Goal: Task Accomplishment & Management: Manage account settings

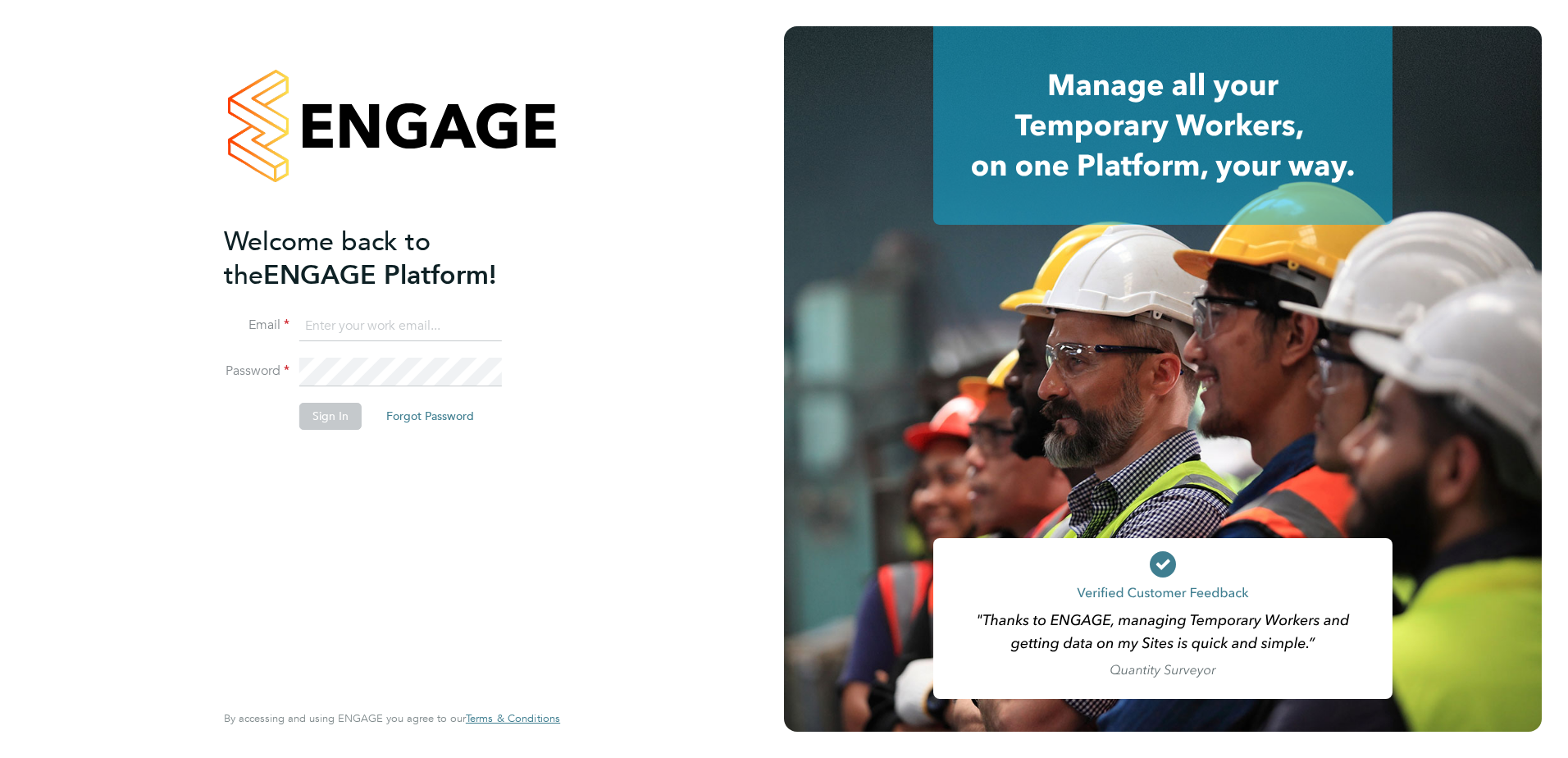
type input "[PERSON_NAME][EMAIL_ADDRESS][PERSON_NAME][DOMAIN_NAME]"
click at [309, 415] on button "Sign In" at bounding box center [330, 416] width 63 height 26
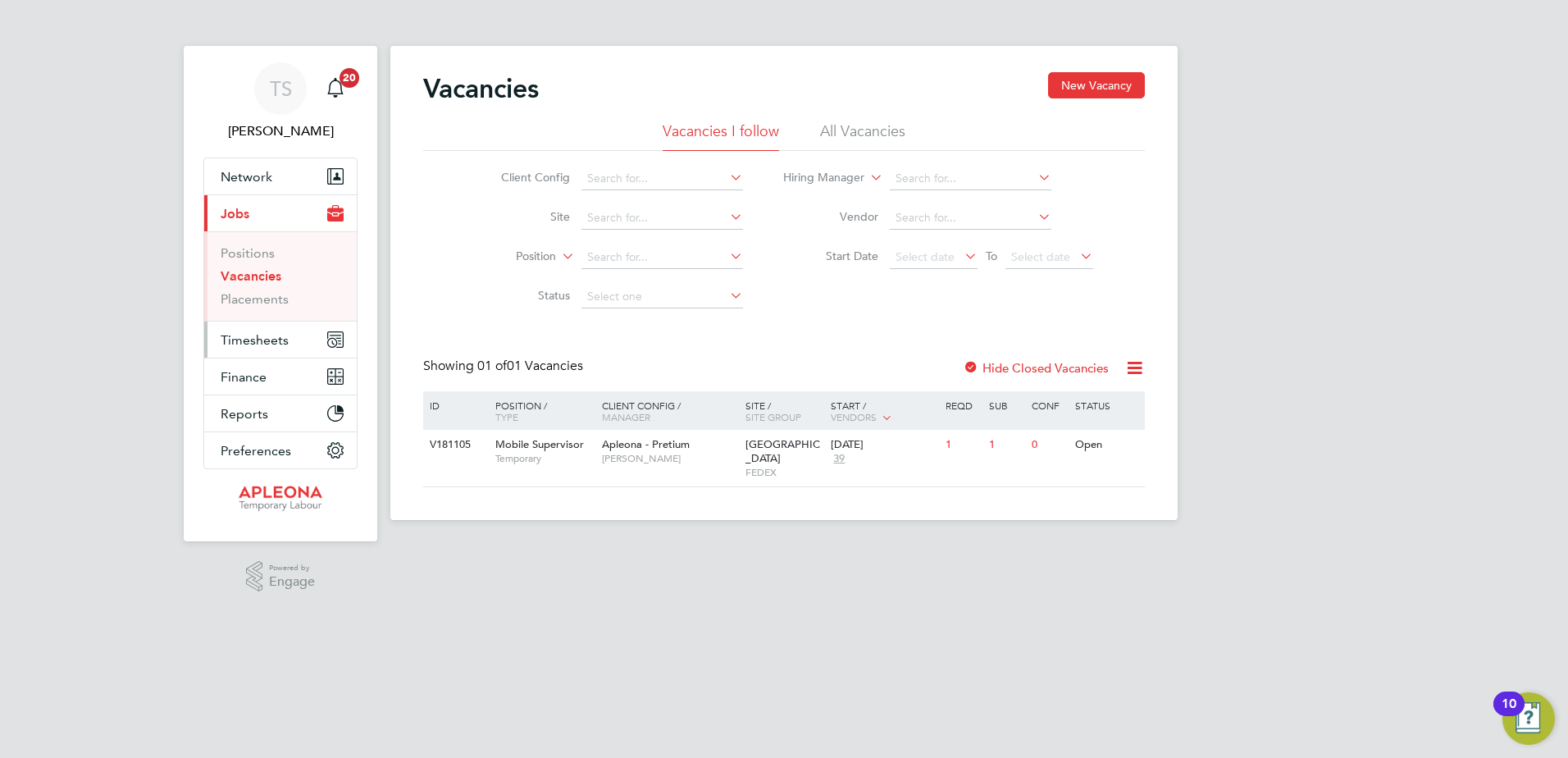
click at [259, 337] on span "Timesheets" at bounding box center [255, 340] width 68 height 16
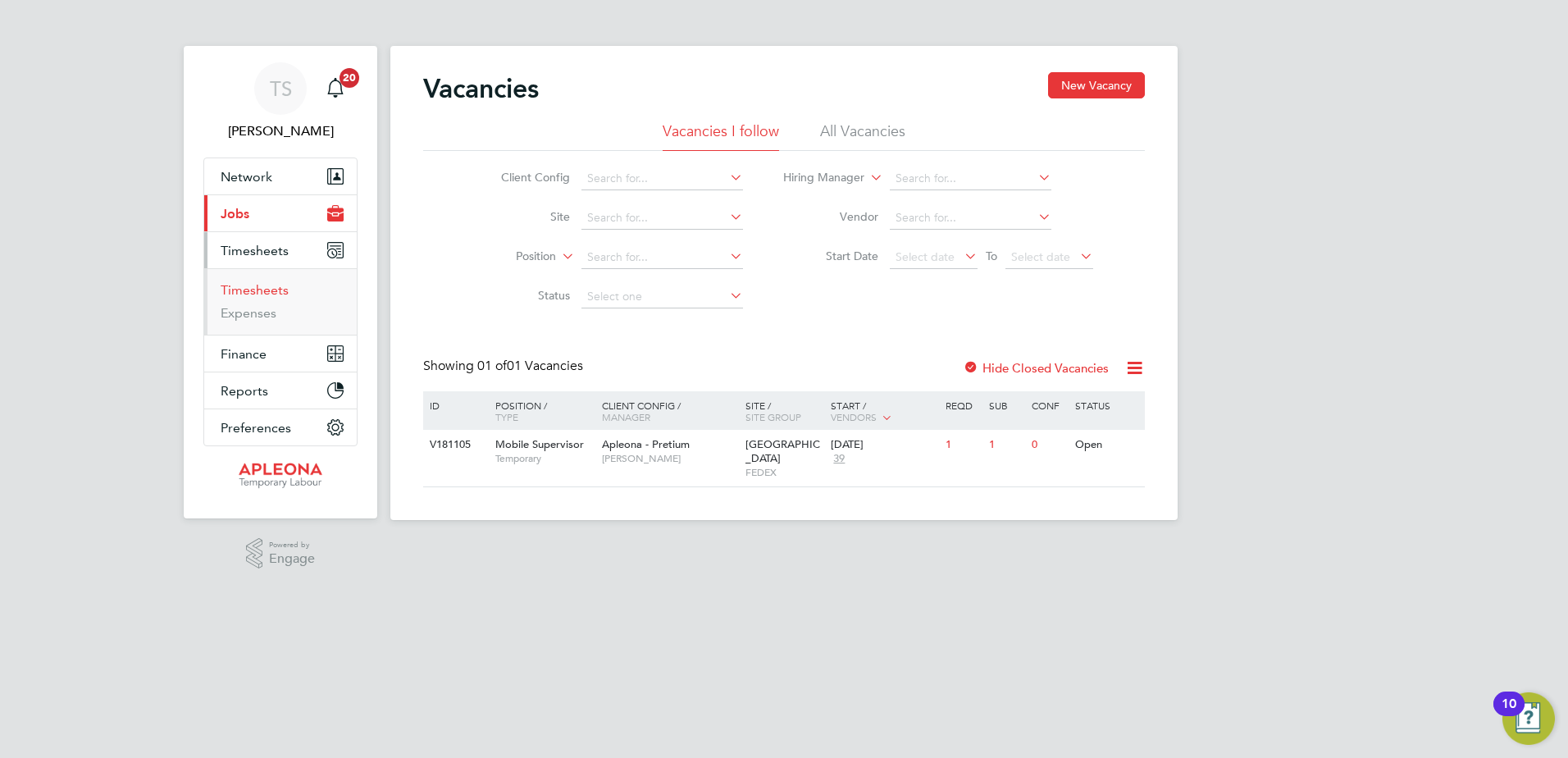
click at [249, 292] on link "Timesheets" at bounding box center [255, 290] width 68 height 16
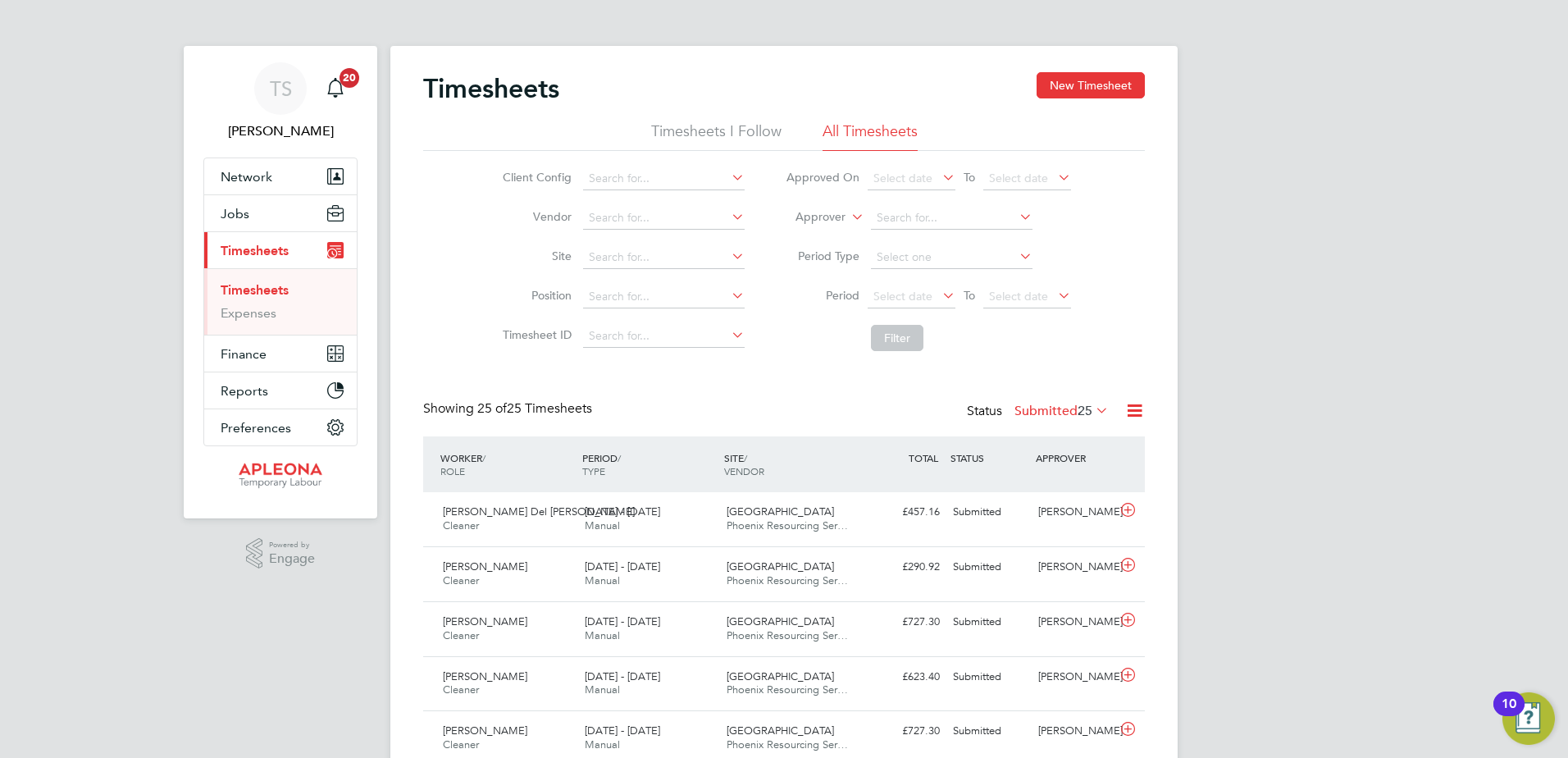
click at [1047, 410] on label "Submitted 25" at bounding box center [1061, 410] width 94 height 17
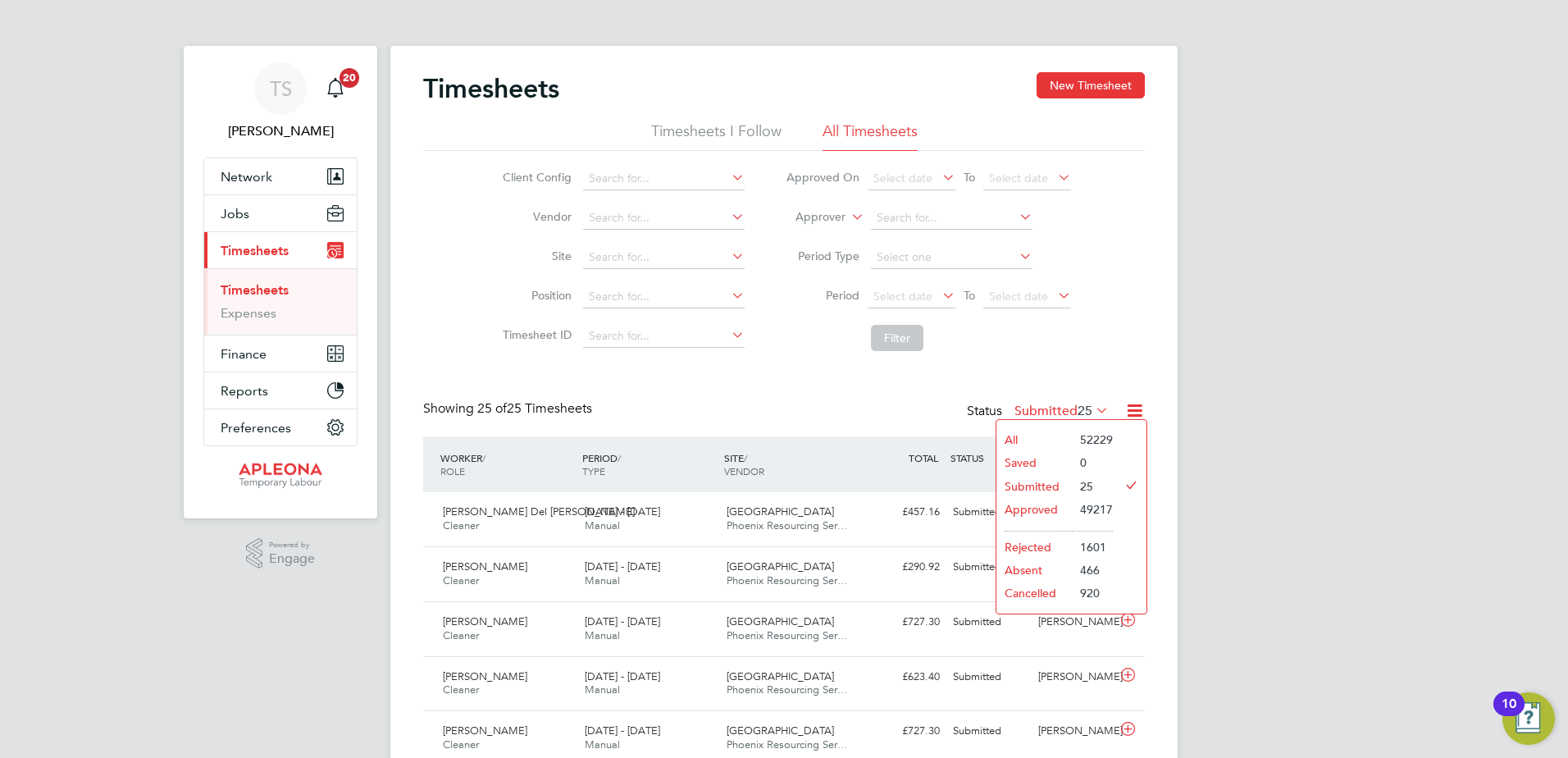
click at [1036, 503] on li "Approved" at bounding box center [1033, 509] width 76 height 23
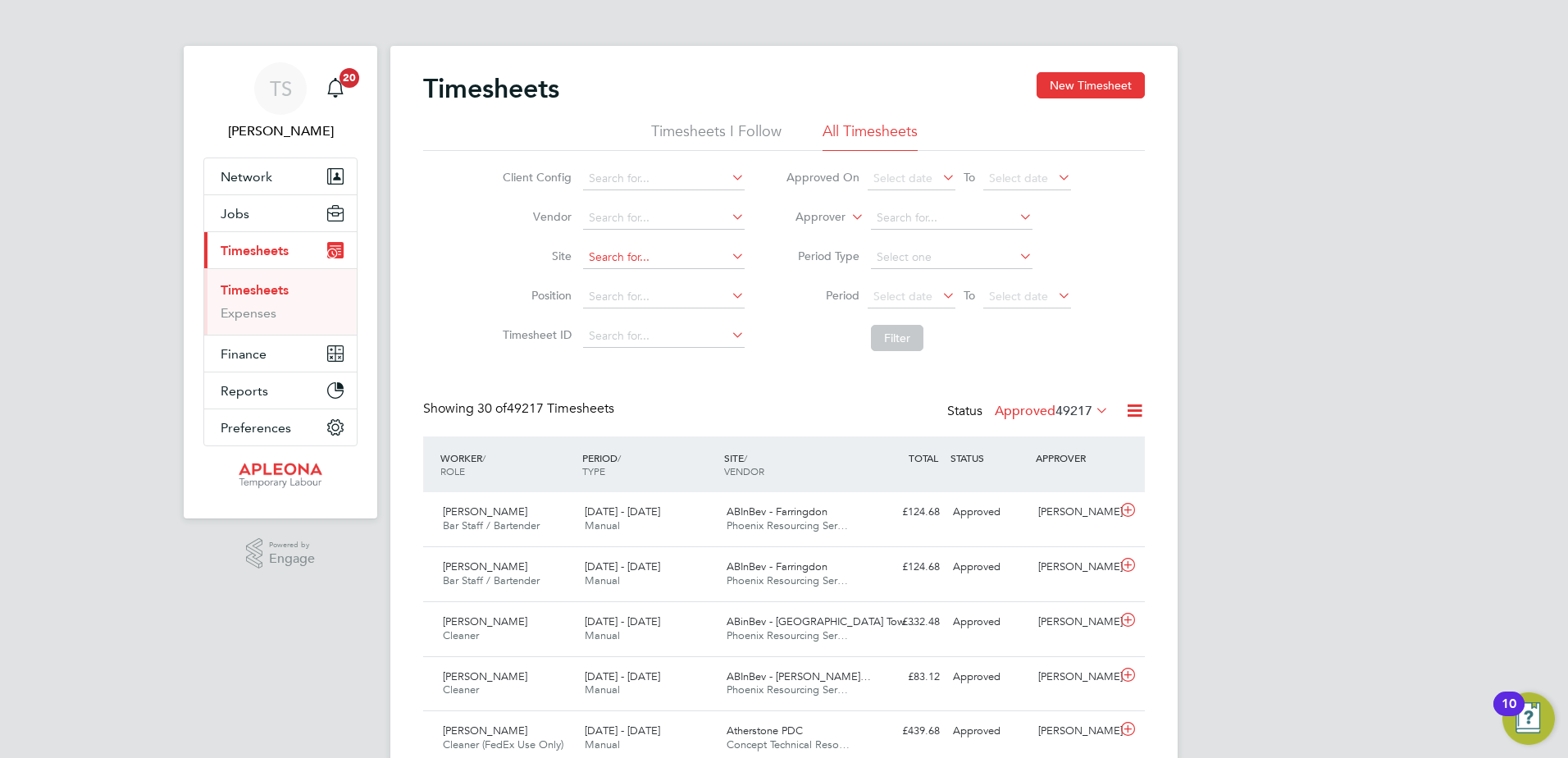
click at [594, 260] on input at bounding box center [664, 257] width 162 height 23
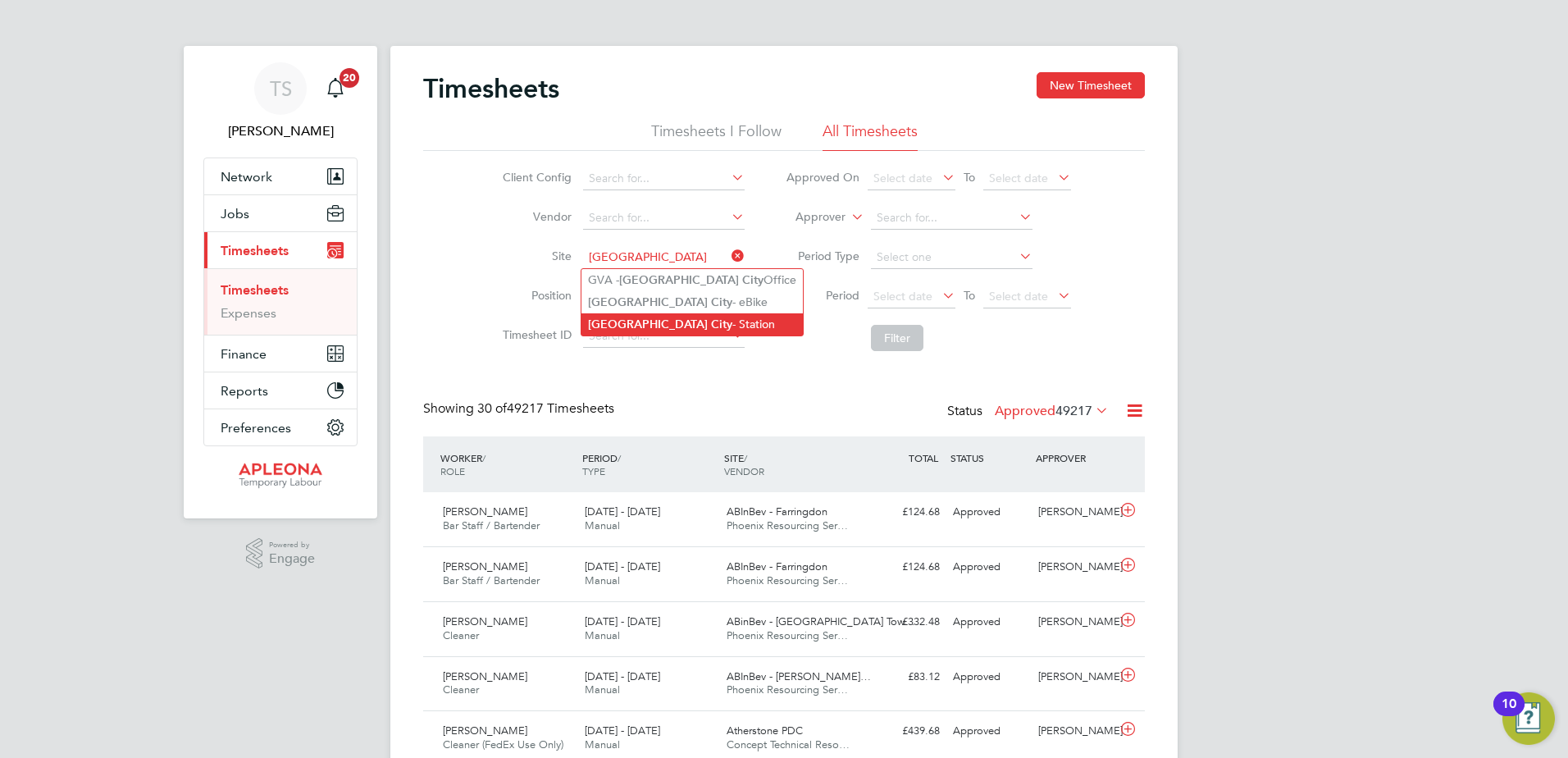
click at [711, 322] on b "City" at bounding box center [721, 324] width 22 height 14
type input "London City - Station"
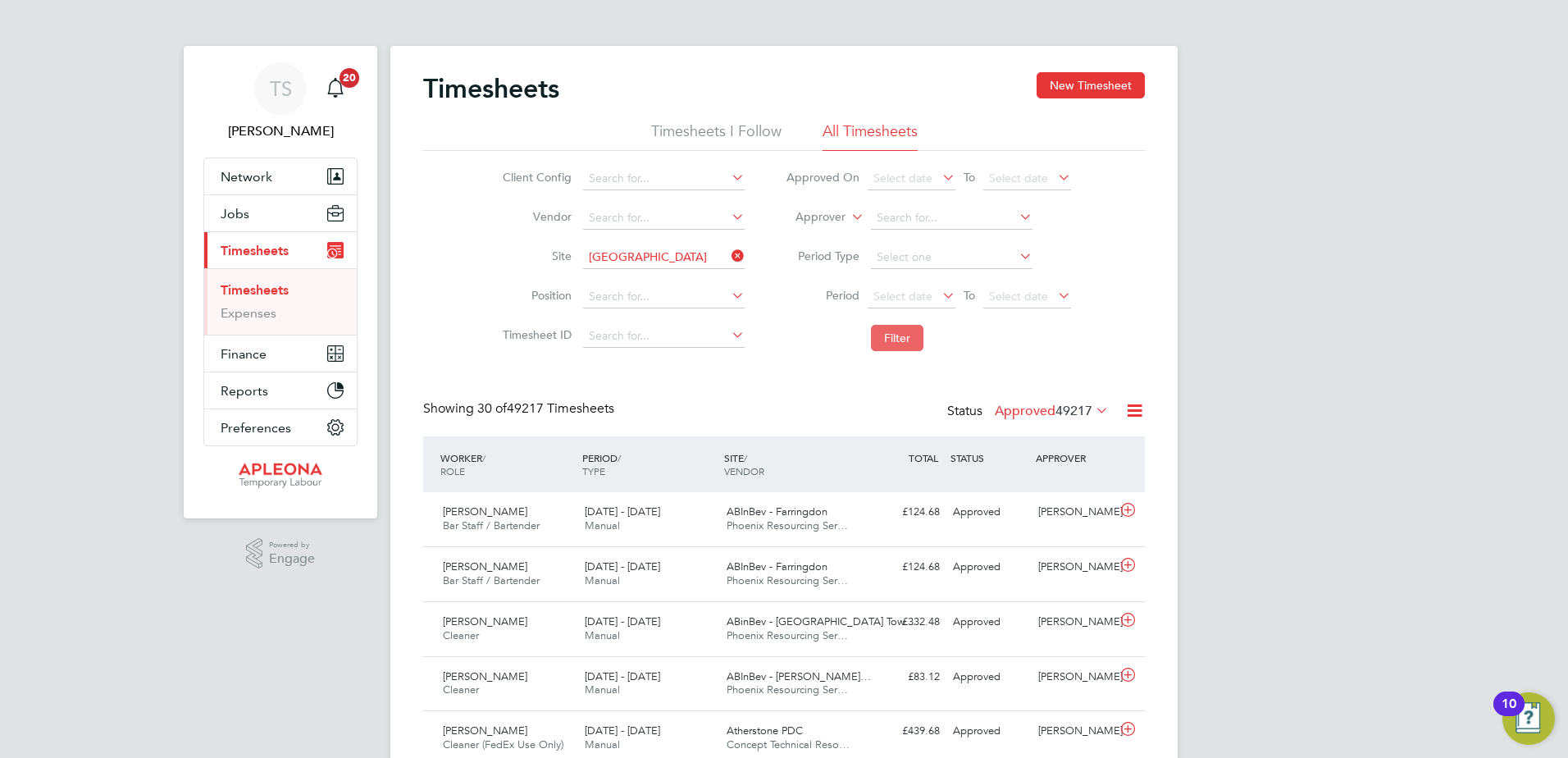
click at [885, 342] on button "Filter" at bounding box center [897, 338] width 52 height 26
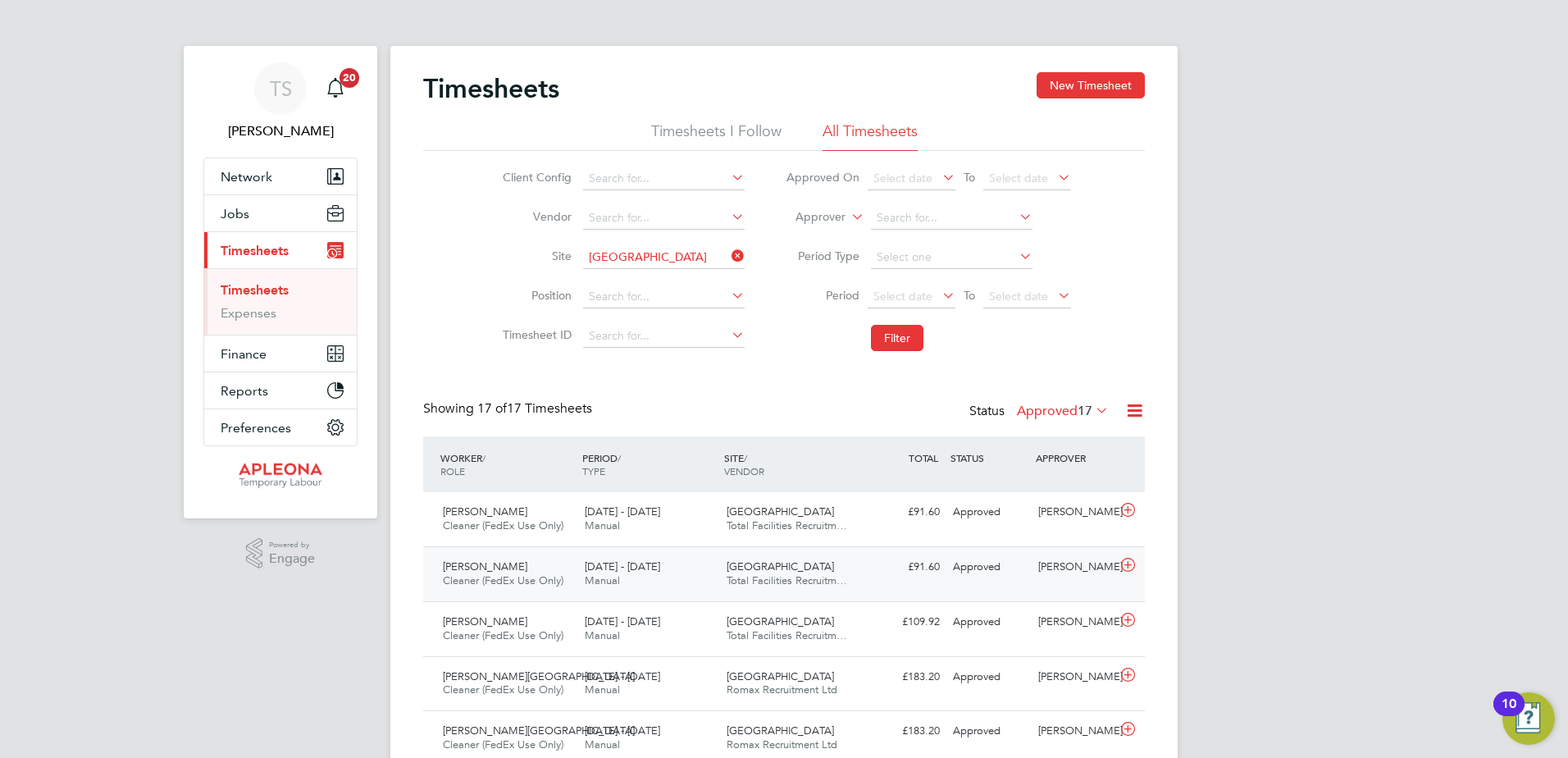
click at [807, 568] on span "London City - Station" at bounding box center [781, 566] width 108 height 14
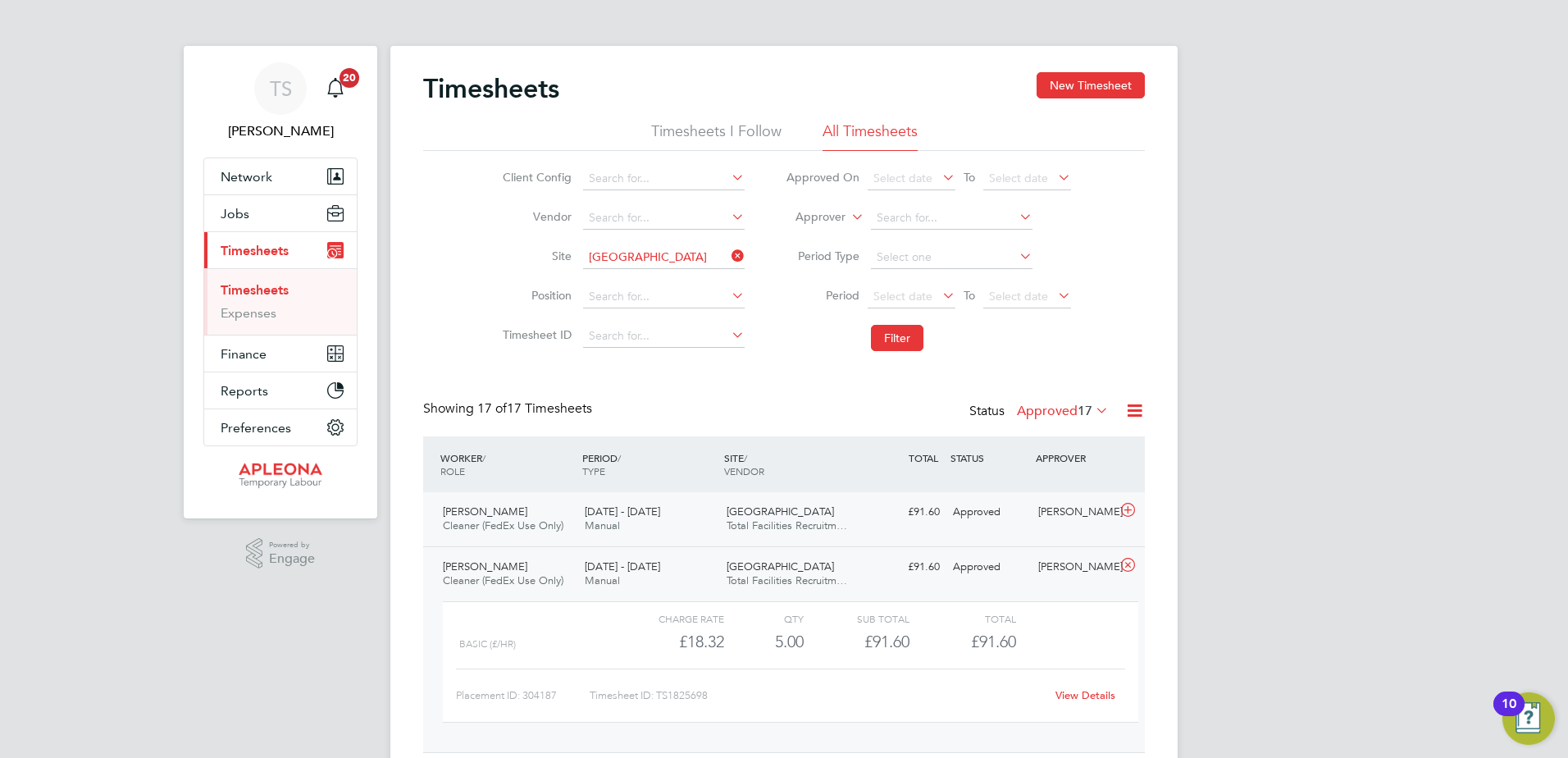
click at [791, 519] on span "Total Facilities Recruitm…" at bounding box center [787, 525] width 121 height 14
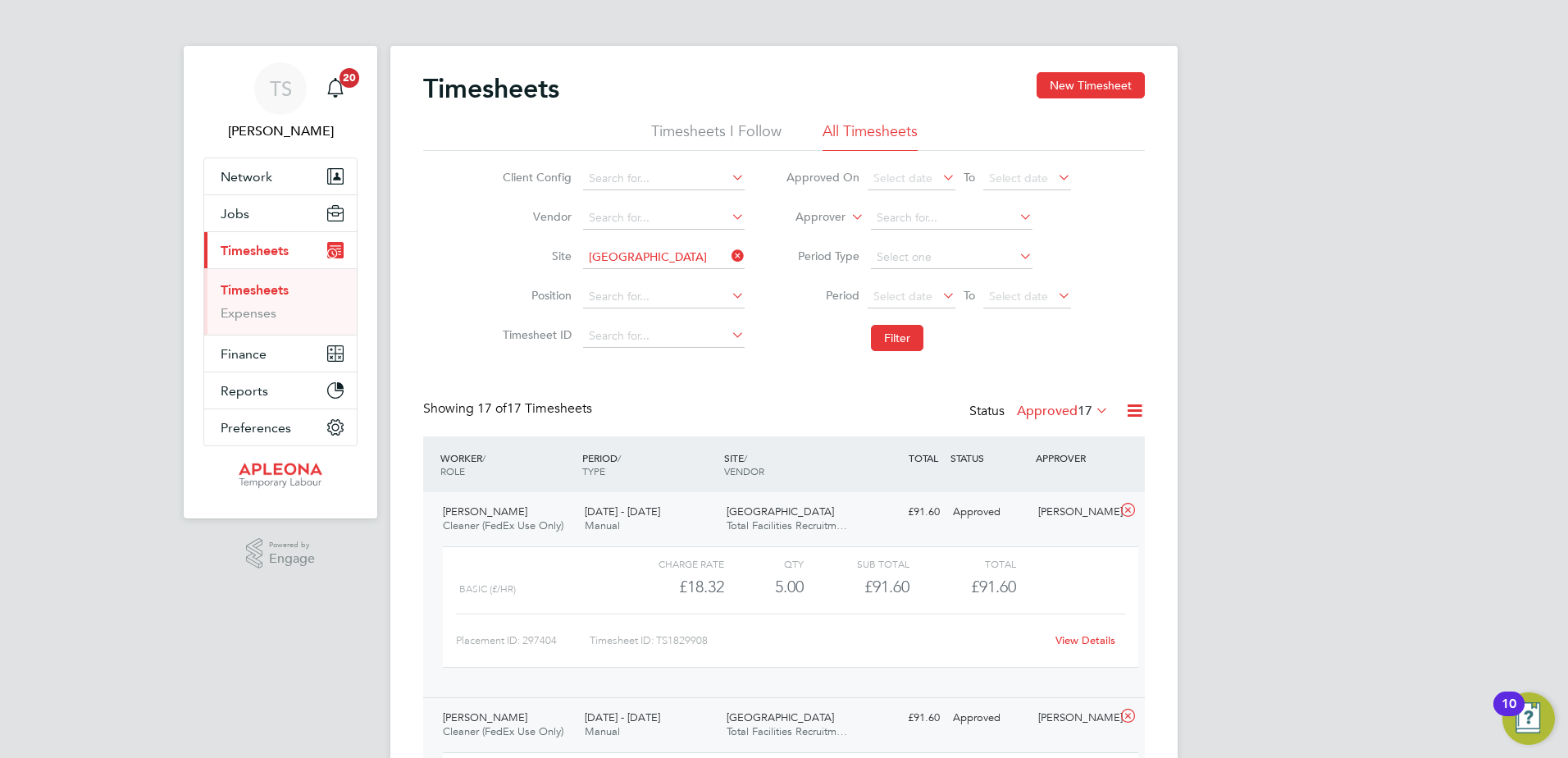
click at [791, 519] on span "Total Facilities Recruitm…" at bounding box center [787, 525] width 121 height 14
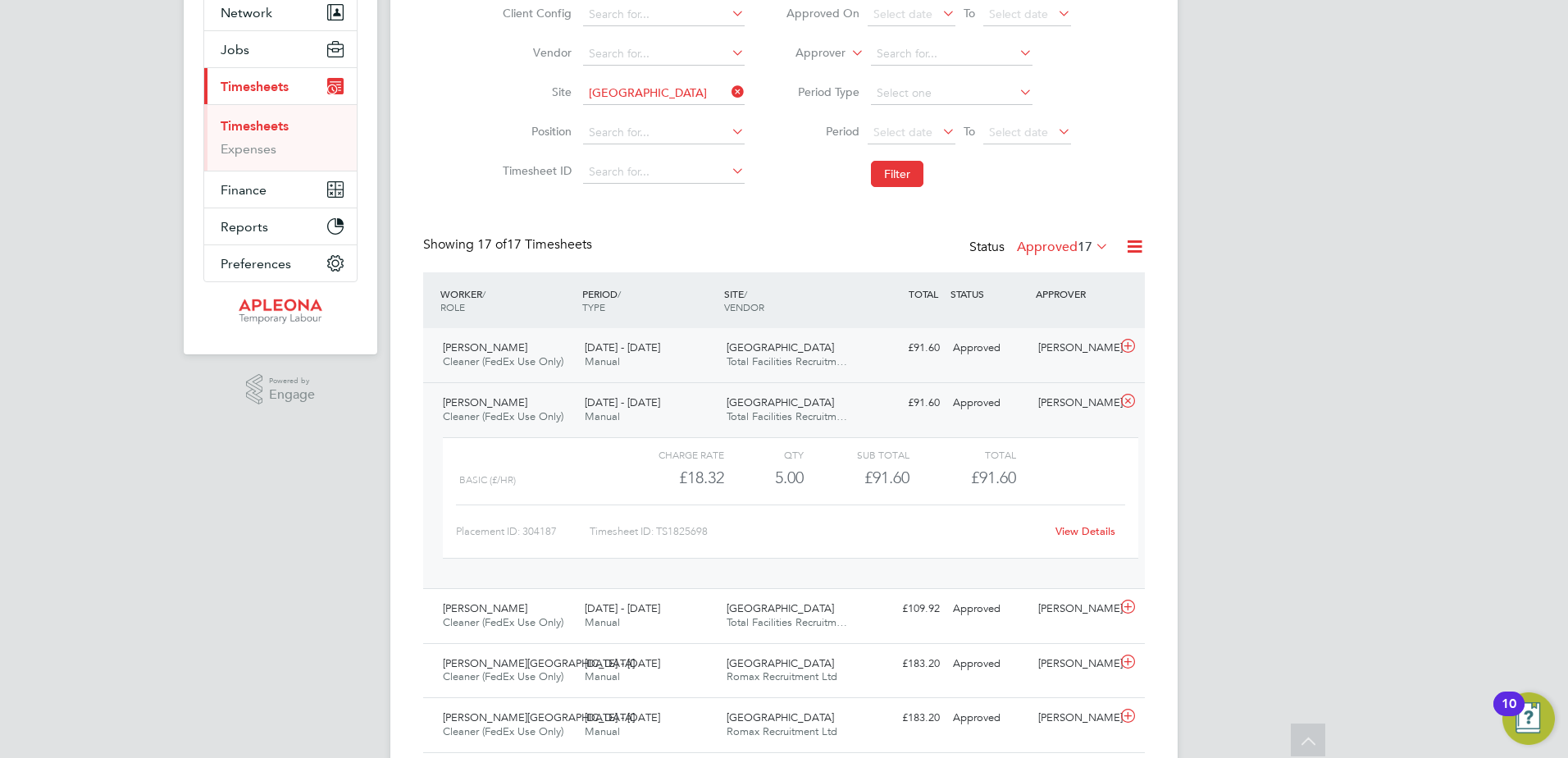
click at [744, 353] on span "London City - Station" at bounding box center [781, 347] width 108 height 14
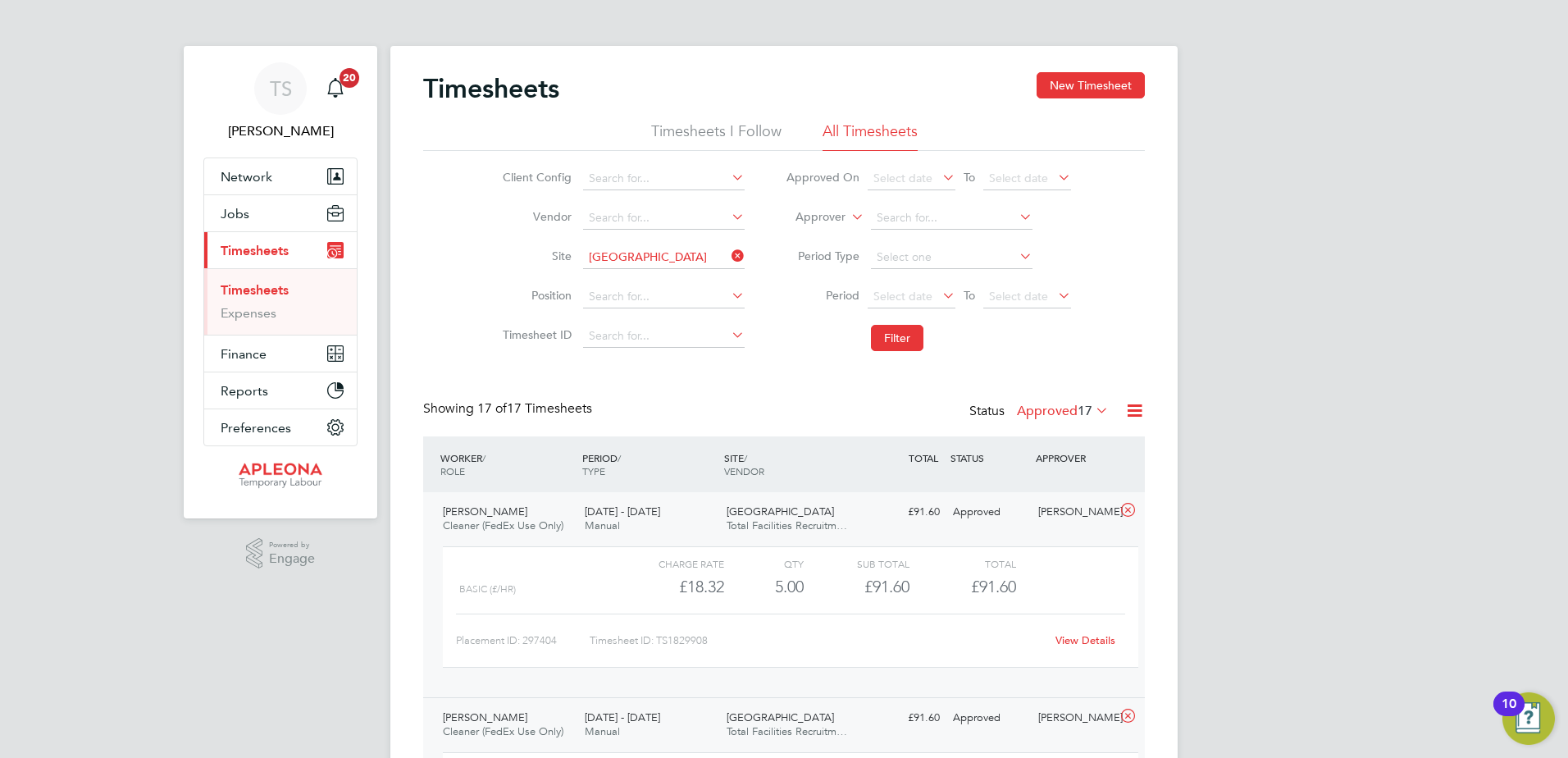
click at [261, 296] on link "Timesheets" at bounding box center [255, 290] width 68 height 16
click at [243, 291] on link "Timesheets" at bounding box center [255, 290] width 68 height 16
click at [1126, 509] on icon at bounding box center [1128, 509] width 21 height 13
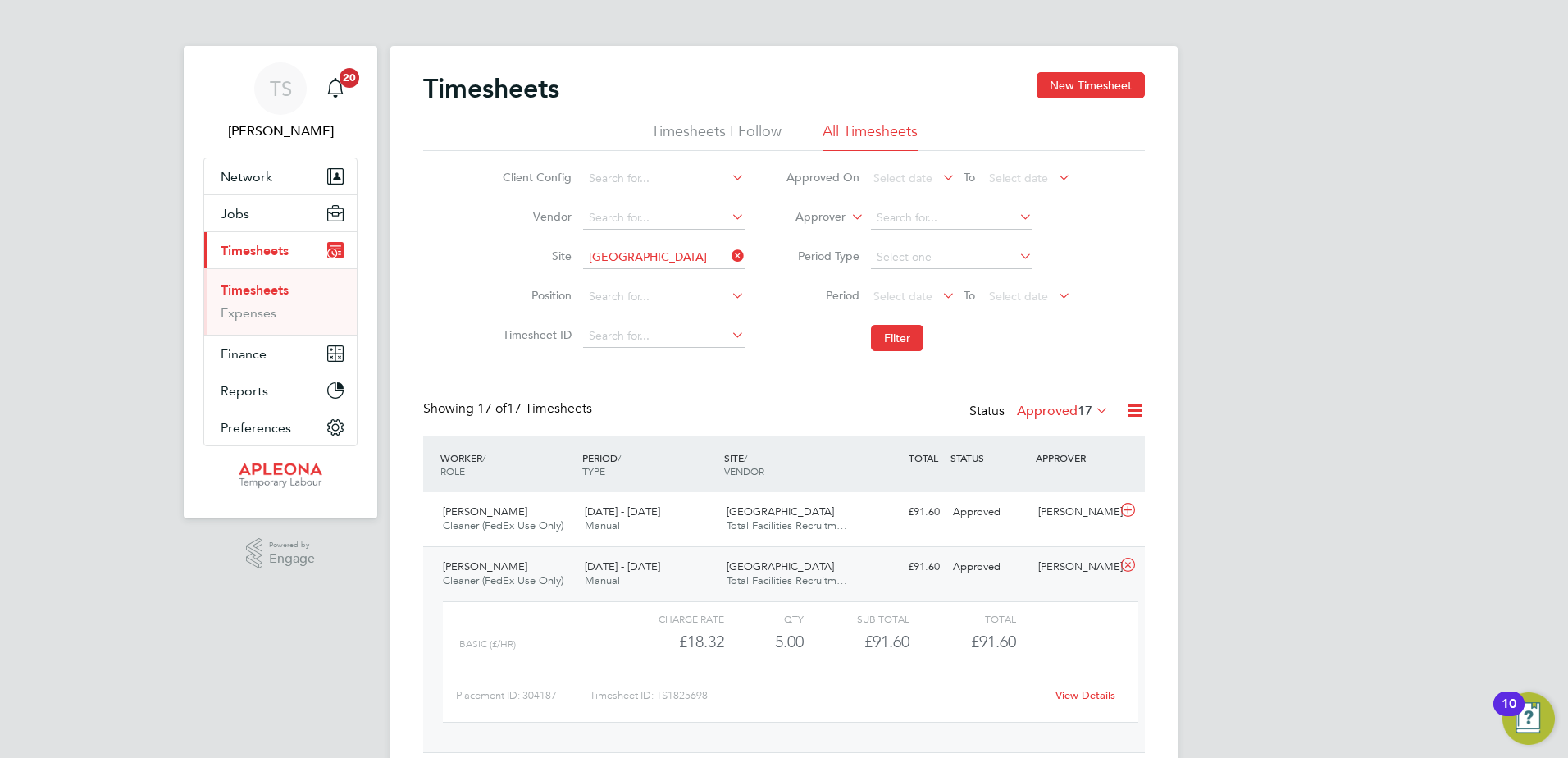
click at [1093, 411] on icon at bounding box center [1093, 409] width 0 height 23
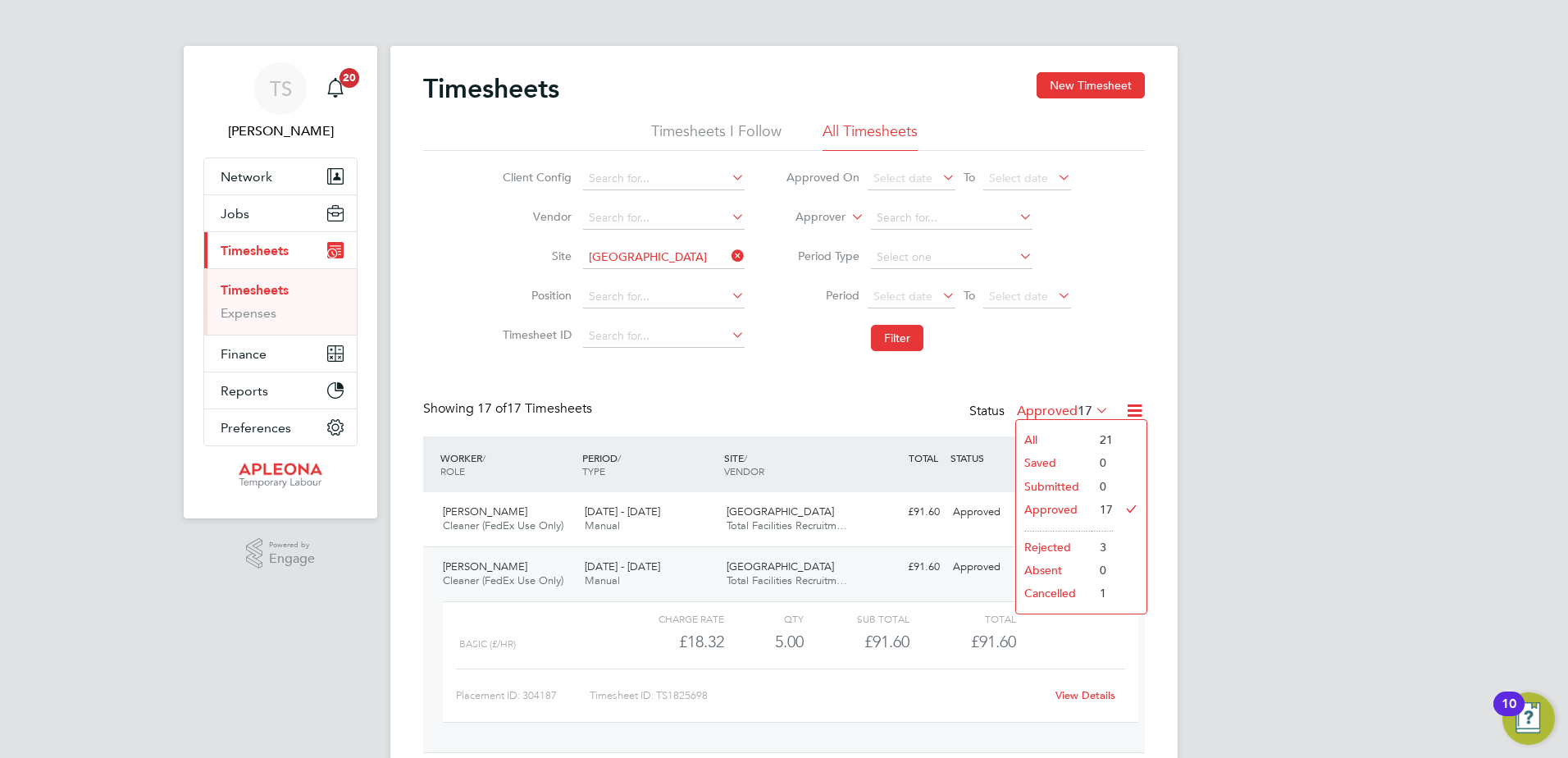
click at [1047, 488] on li "Submitted" at bounding box center [1053, 486] width 76 height 23
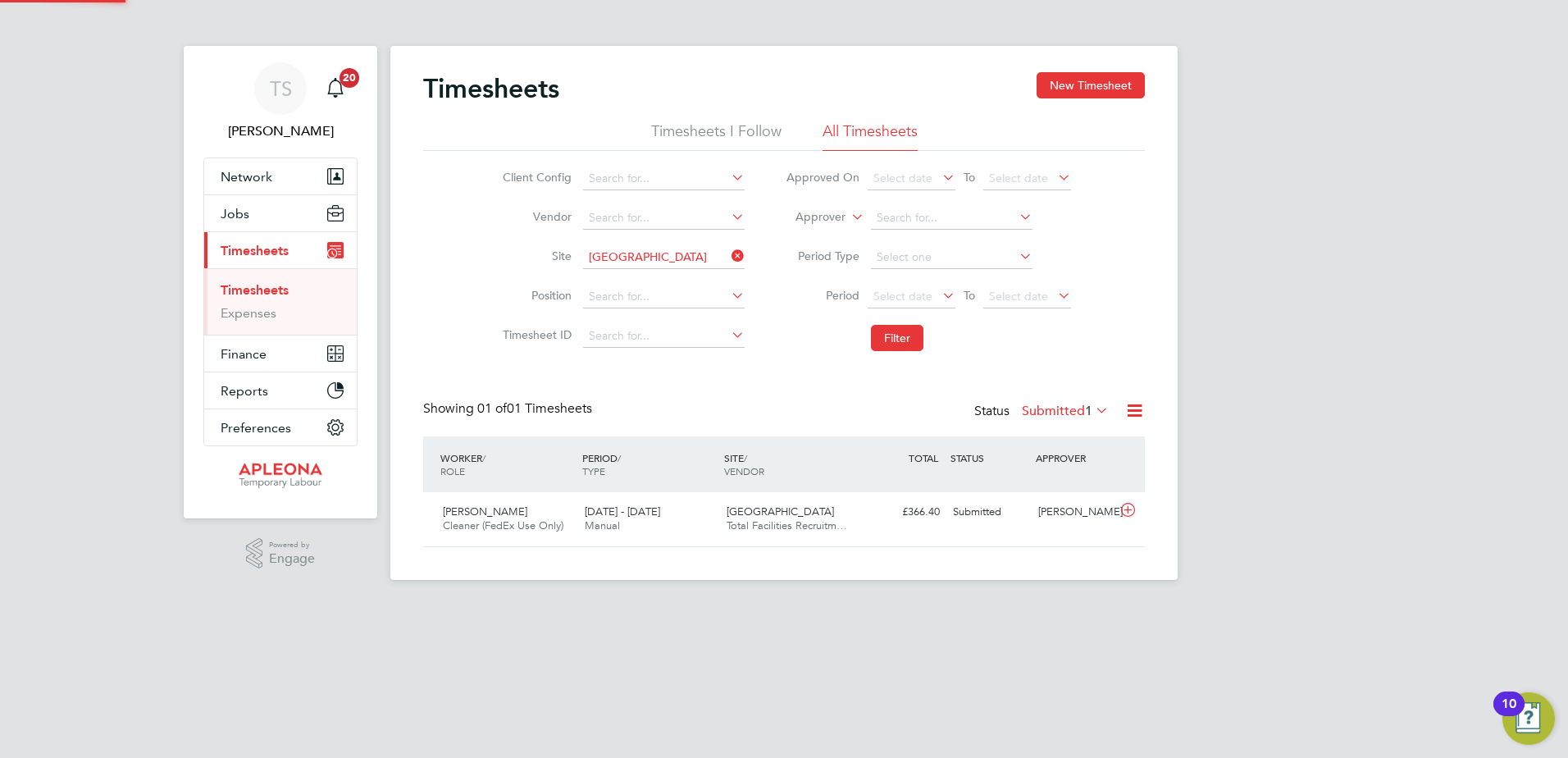
scroll to position [42, 143]
click at [728, 254] on icon at bounding box center [728, 256] width 0 height 23
click at [261, 285] on link "Timesheets" at bounding box center [255, 290] width 68 height 16
click at [887, 344] on button "Filter" at bounding box center [897, 338] width 52 height 26
